Goal: Task Accomplishment & Management: Complete application form

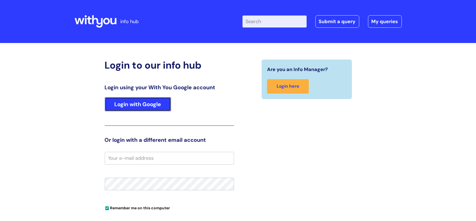
click at [141, 109] on link "Login with Google" at bounding box center [138, 104] width 66 height 14
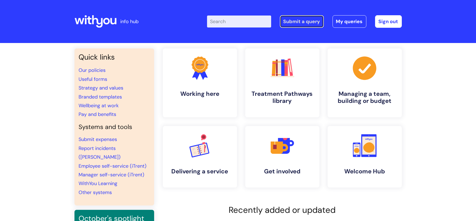
click at [305, 20] on link "Submit a query" at bounding box center [302, 21] width 44 height 13
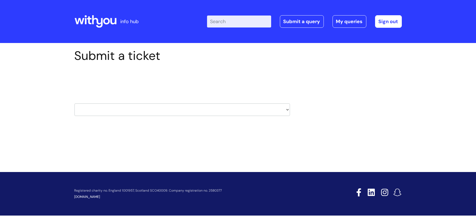
click at [154, 110] on select "HR / People IT and Support Clinical Drug Alerts Finance Accounts Data Support T…" at bounding box center [181, 110] width 215 height 13
select select "it_and_support"
click at [74, 104] on select "HR / People IT and Support Clinical Drug Alerts Finance Accounts Data Support T…" at bounding box center [181, 110] width 215 height 13
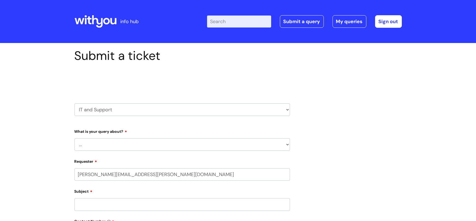
select select "80004418200"
click at [118, 150] on select "... Mobile Phone Reset & MFA Accounts, Starters and Leavers IT Hardware issue I…" at bounding box center [181, 144] width 215 height 13
select select "Printing & Scanning"
click at [74, 138] on select "... Mobile Phone Reset & MFA Accounts, Starters and Leavers IT Hardware issue I…" at bounding box center [181, 144] width 215 height 13
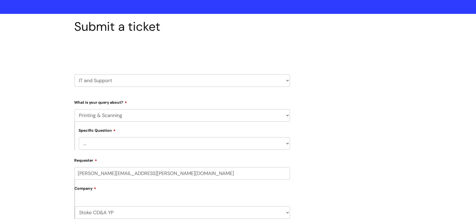
scroll to position [29, 0]
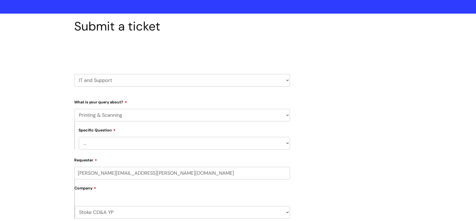
click at [142, 142] on select "... I need help finding or adding a printer I need help to scan a document I ne…" at bounding box center [184, 143] width 211 height 13
select select "I need help finding or adding a printer"
click at [79, 137] on select "... I need help finding or adding a printer I need help to scan a document I ne…" at bounding box center [184, 143] width 211 height 13
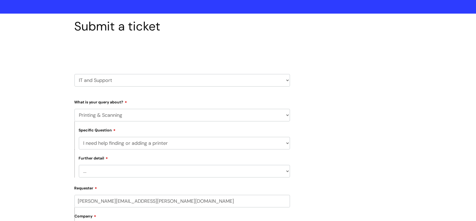
click at [139, 170] on select "... I need help with my Printix login" at bounding box center [184, 171] width 211 height 13
select select "I need help with my Printix login"
click at [79, 165] on select "... I need help with my Printix login" at bounding box center [184, 171] width 211 height 13
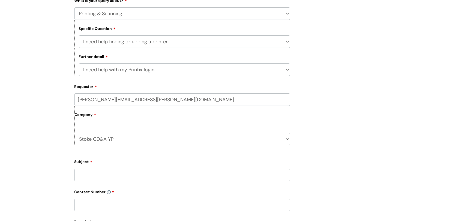
scroll to position [133, 0]
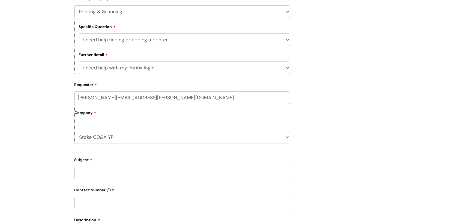
click at [150, 171] on input "Subject" at bounding box center [181, 173] width 215 height 13
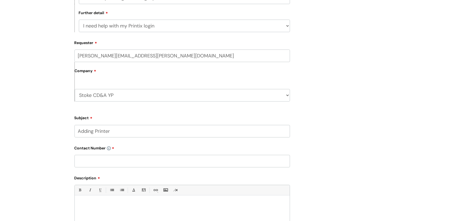
scroll to position [176, 0]
type input "Adding Printer"
click at [177, 160] on input "text" at bounding box center [181, 161] width 215 height 13
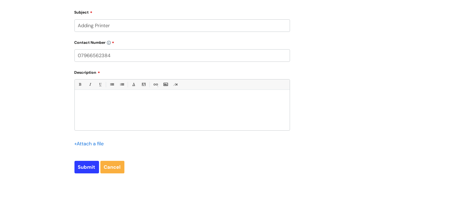
scroll to position [294, 0]
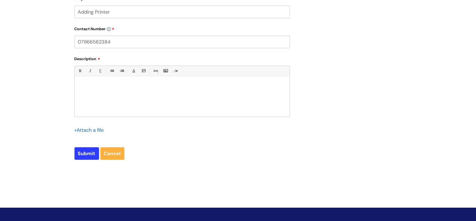
type input "07966562384"
click at [152, 95] on div at bounding box center [182, 98] width 215 height 38
click at [178, 85] on p "I am unsure of how to add a printer onto my laptop" at bounding box center [182, 85] width 207 height 5
click at [87, 152] on input "Submit" at bounding box center [86, 153] width 25 height 13
type input "Please Wait..."
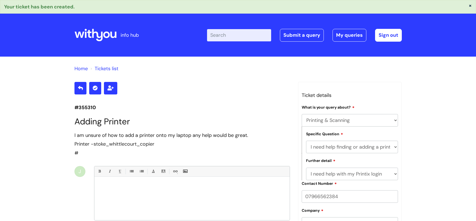
select select "Printing & Scanning"
select select "I need help finding or adding a printer"
select select "I need help with my Printix login"
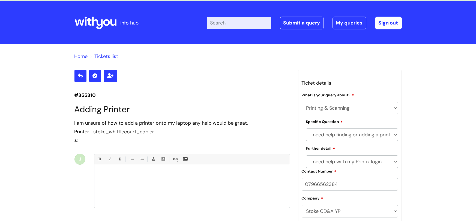
scroll to position [16, 0]
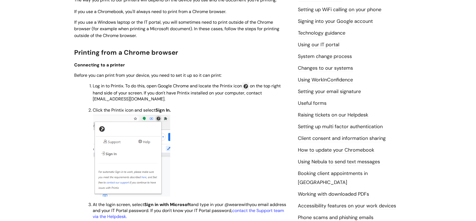
scroll to position [155, 0]
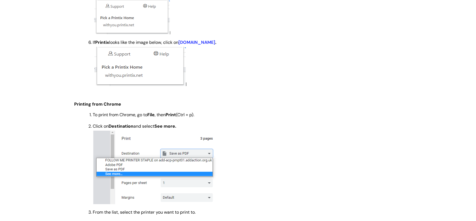
scroll to position [432, 0]
